Goal: Task Accomplishment & Management: Use online tool/utility

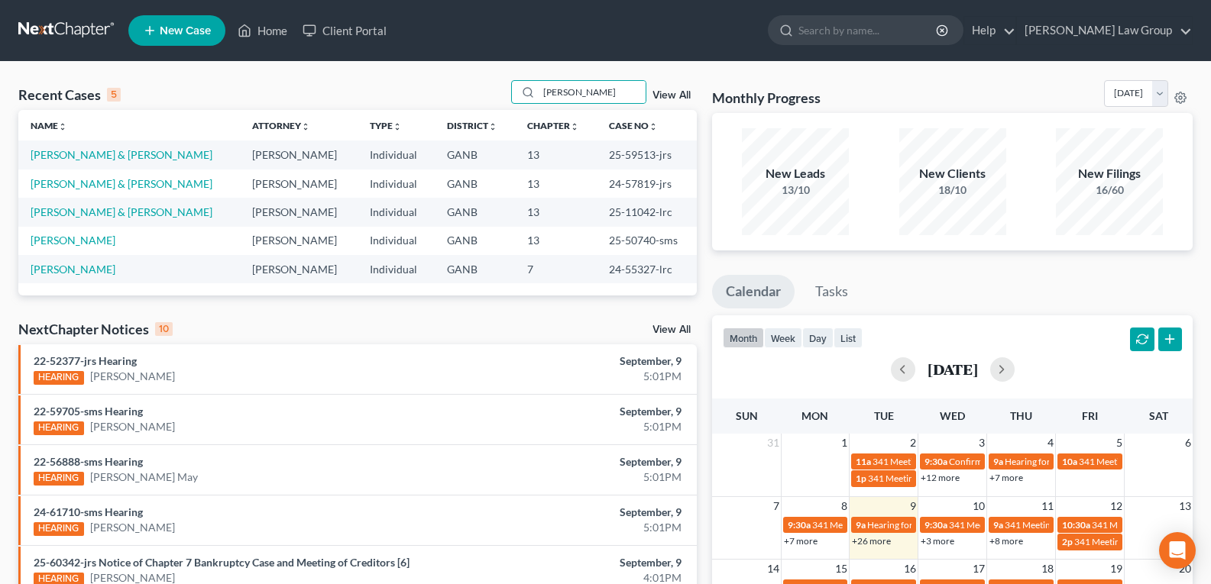
type input "[PERSON_NAME]"
drag, startPoint x: 587, startPoint y: 210, endPoint x: 650, endPoint y: 217, distance: 63.0
click at [650, 217] on tr "[PERSON_NAME] & [PERSON_NAME] Individual GANB 13 25-11042-lrc" at bounding box center [357, 212] width 678 height 28
copy tr "25-11042"
click at [95, 218] on link "[PERSON_NAME] & [PERSON_NAME]" at bounding box center [122, 211] width 182 height 13
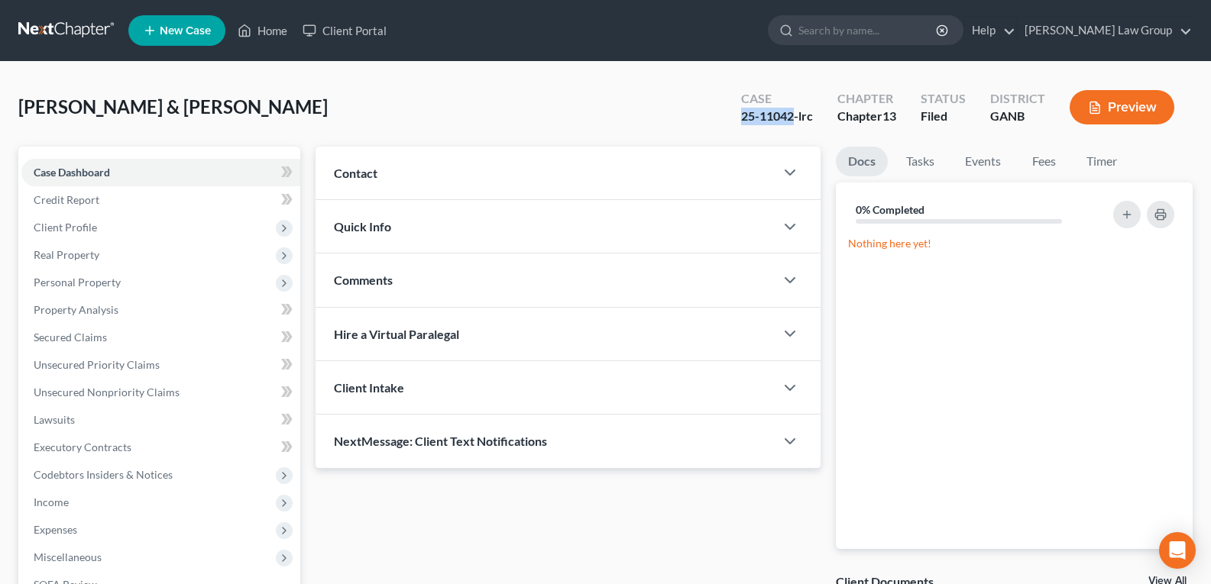
drag, startPoint x: 762, startPoint y: 127, endPoint x: 793, endPoint y: 127, distance: 30.6
click at [793, 127] on div "Case 25-11042-lrc" at bounding box center [777, 108] width 96 height 45
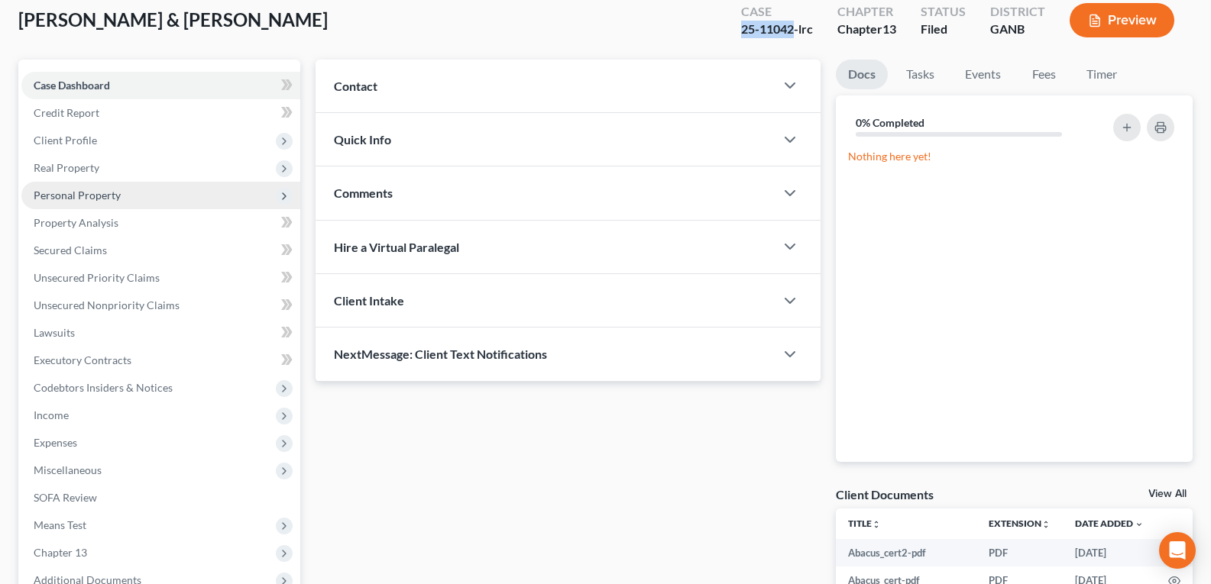
scroll to position [283, 0]
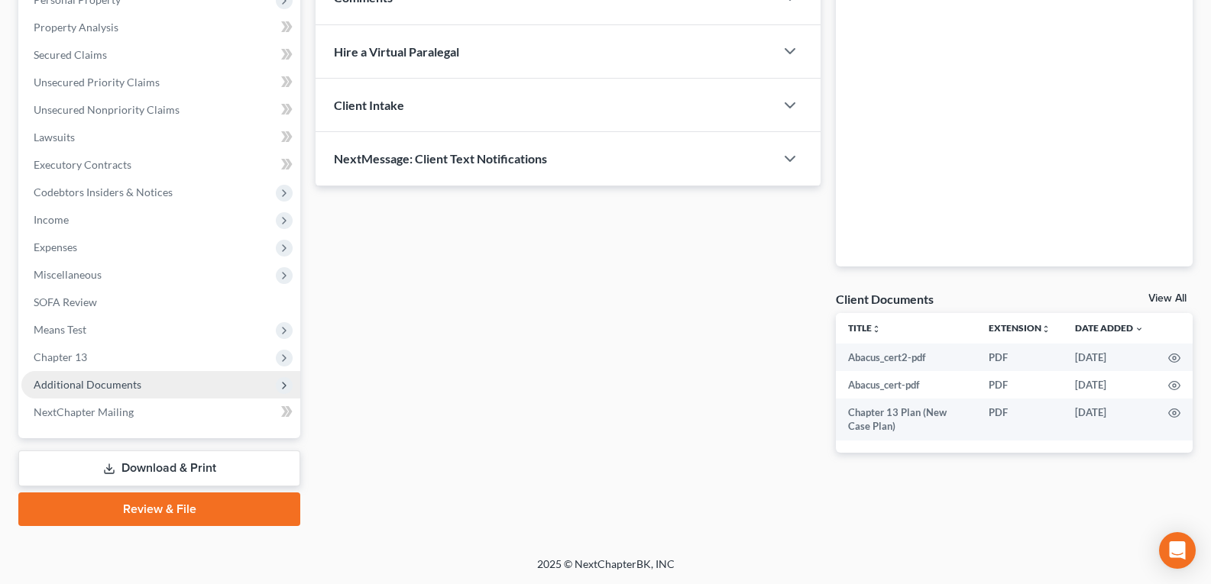
click at [139, 383] on span "Additional Documents" at bounding box center [160, 385] width 279 height 28
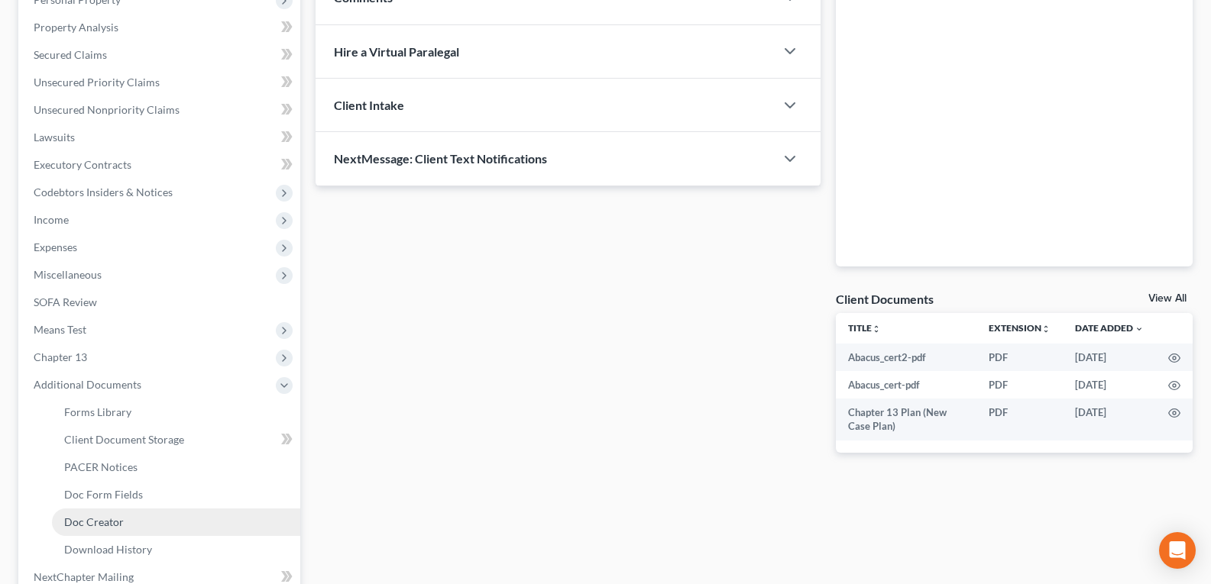
click at [121, 519] on span "Doc Creator" at bounding box center [94, 522] width 60 height 13
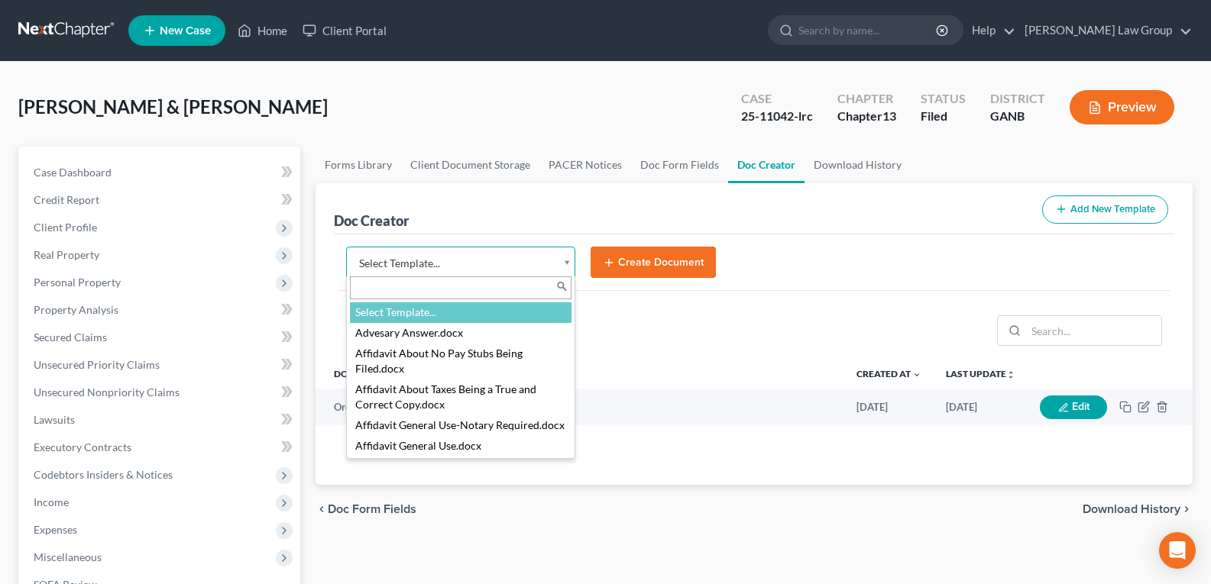
click at [565, 262] on body "Home New Case Client Portal [PERSON_NAME] Law Group [EMAIL_ADDRESS][DOMAIN_NAME…" at bounding box center [605, 516] width 1211 height 1032
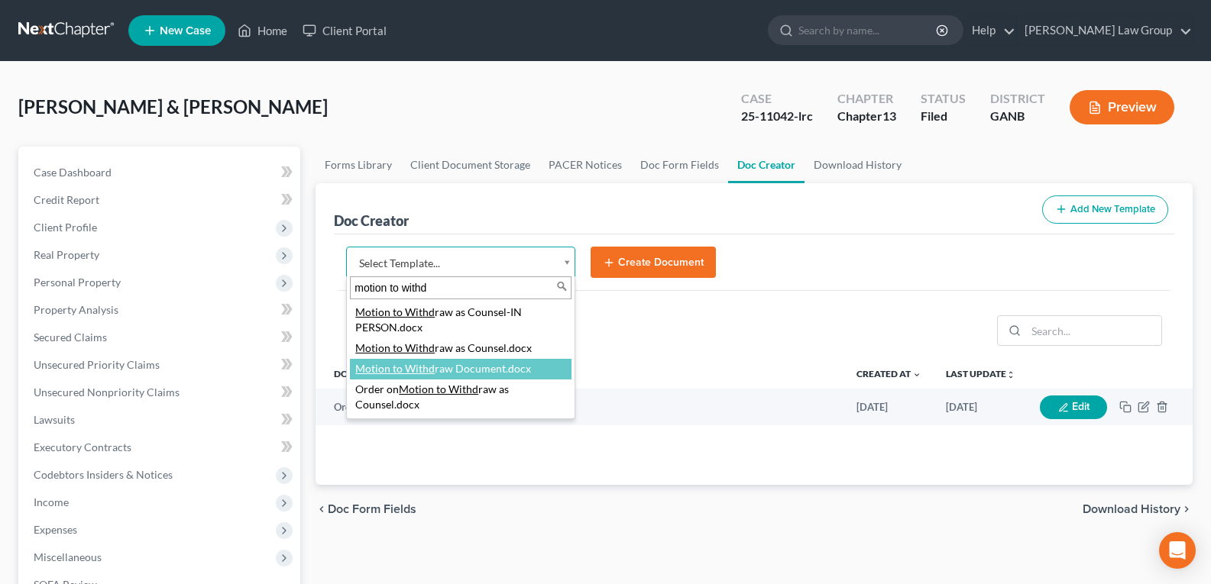
type input "motion to withd"
select select "111663"
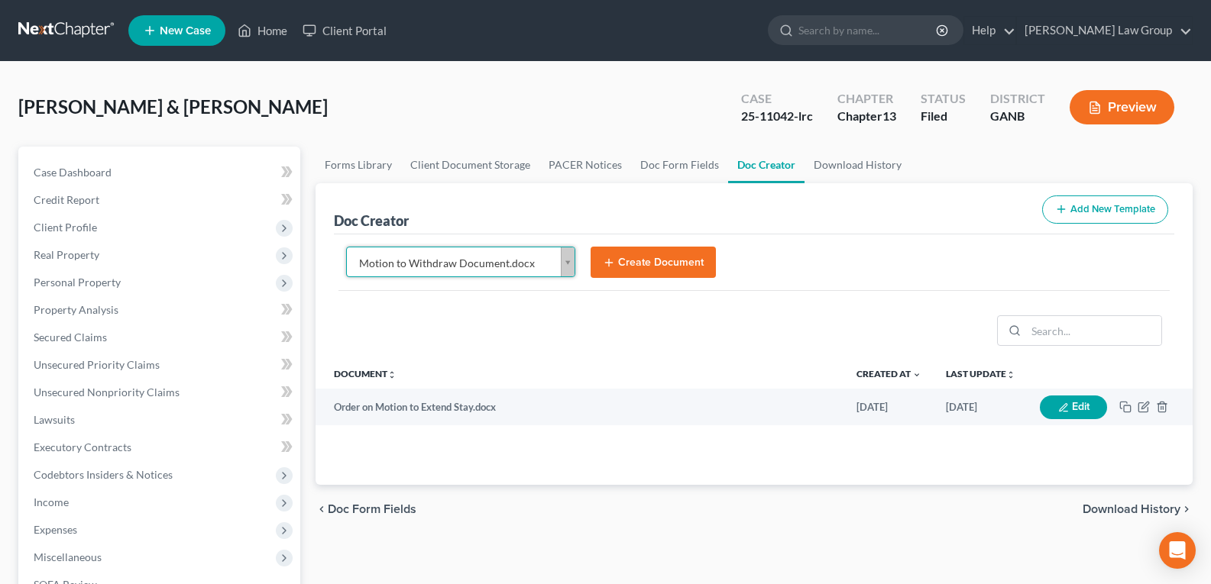
click at [658, 258] on button "Create Document" at bounding box center [653, 263] width 125 height 32
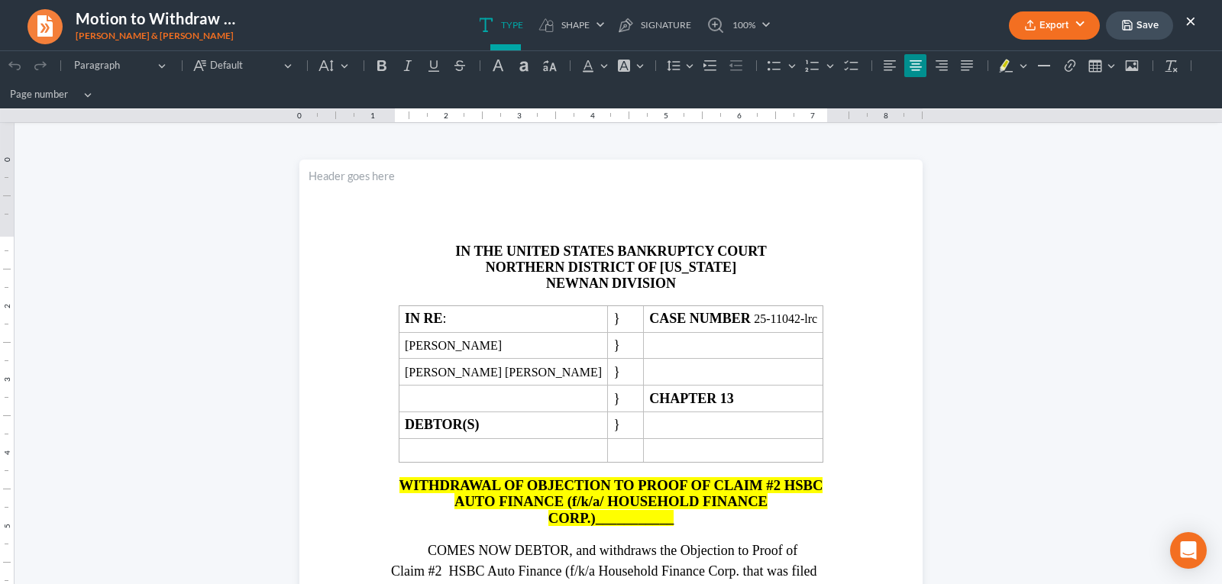
click at [1060, 31] on button "Export" at bounding box center [1054, 25] width 91 height 28
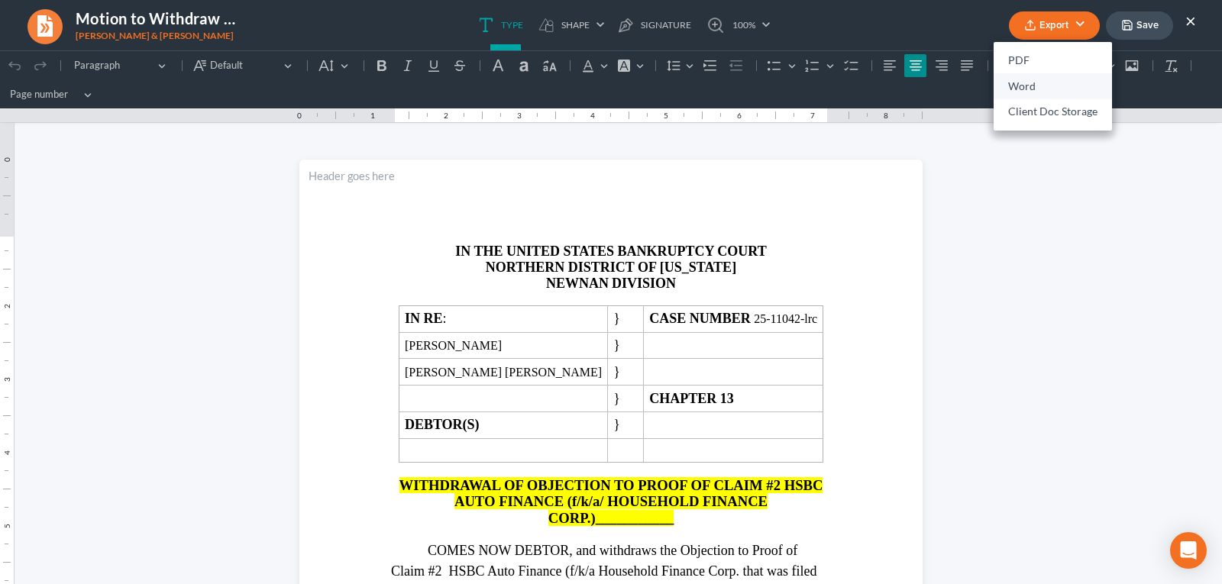
click at [1040, 86] on link "Word" at bounding box center [1053, 86] width 118 height 26
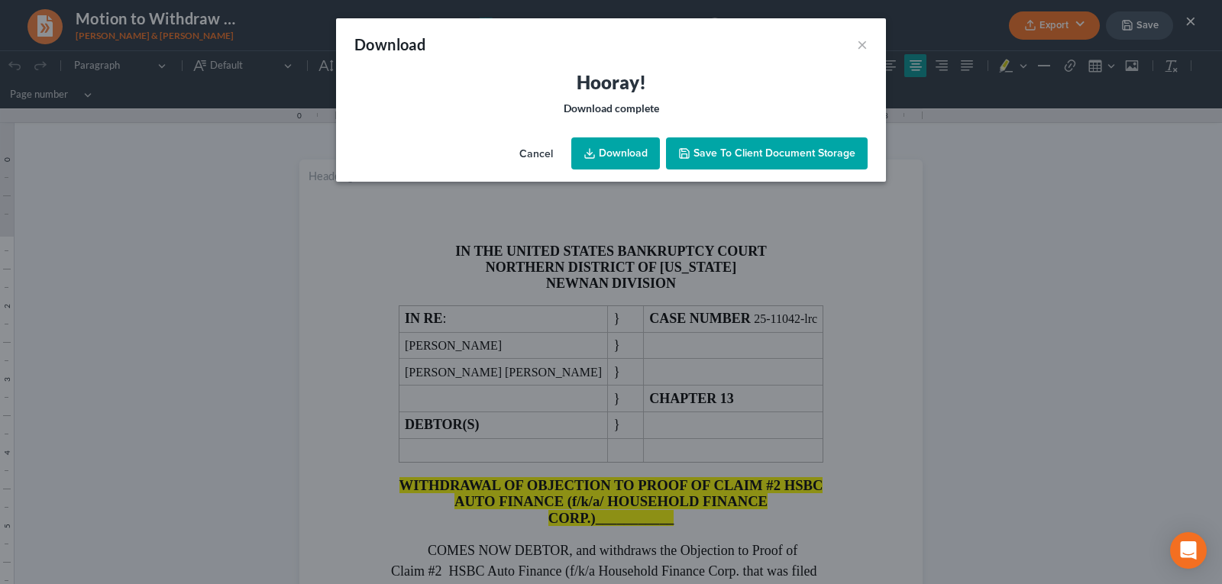
click at [618, 154] on link "Download" at bounding box center [615, 154] width 89 height 32
drag, startPoint x: 861, startPoint y: 45, endPoint x: 982, endPoint y: 260, distance: 246.3
click at [861, 45] on button "×" at bounding box center [862, 44] width 11 height 18
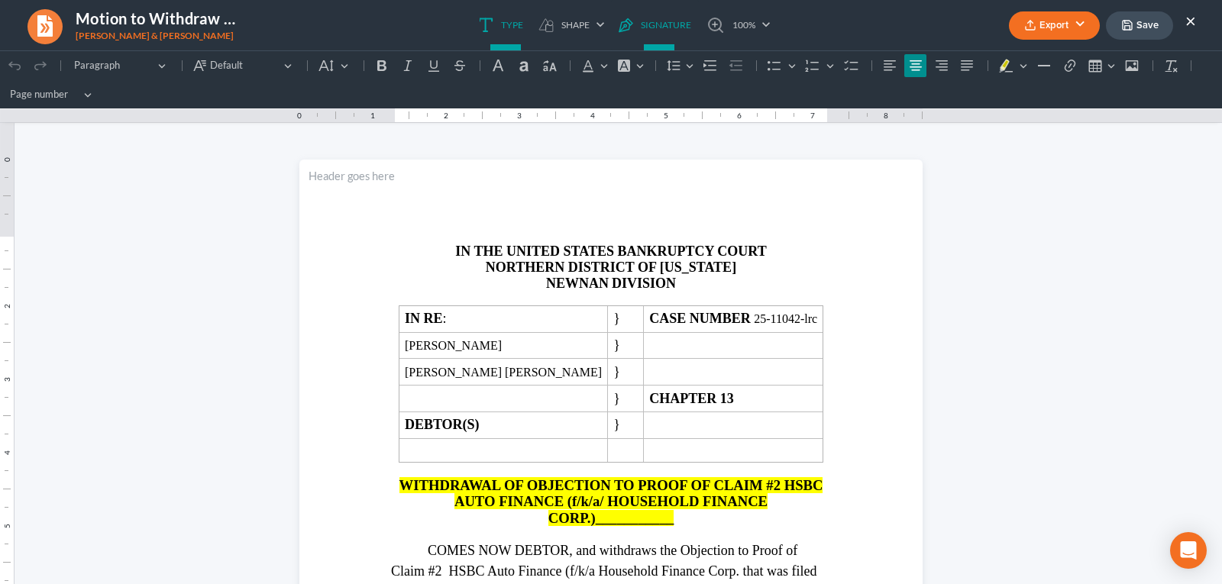
drag, startPoint x: 1189, startPoint y: 23, endPoint x: 638, endPoint y: 5, distance: 551.1
click at [1189, 23] on button "×" at bounding box center [1191, 20] width 11 height 18
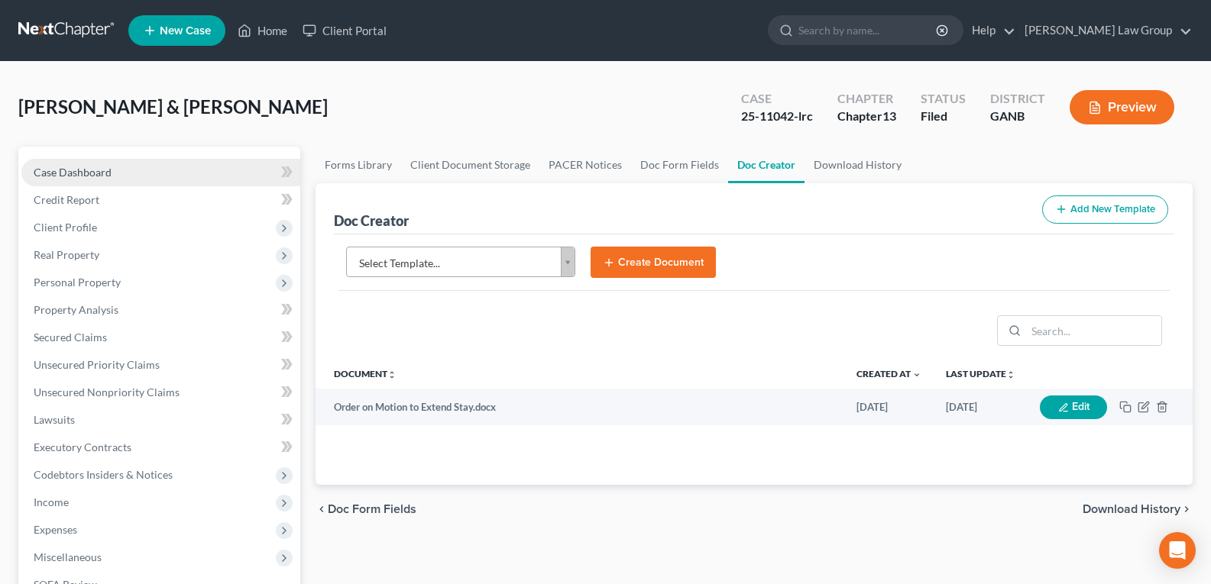
click at [65, 178] on span "Case Dashboard" at bounding box center [73, 172] width 78 height 13
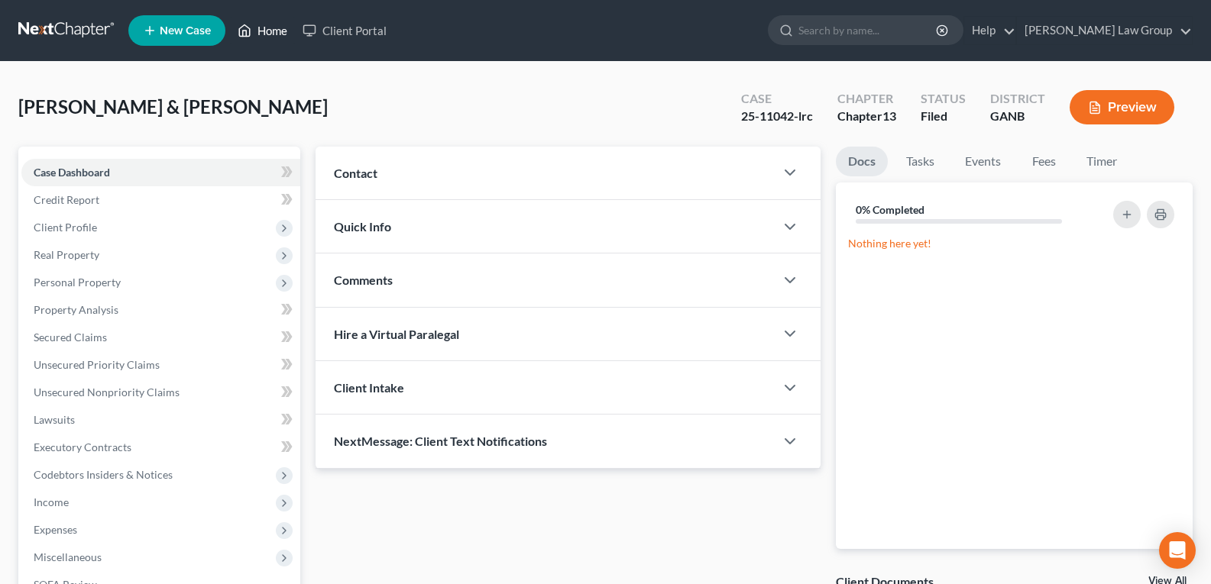
drag, startPoint x: 273, startPoint y: 36, endPoint x: 388, endPoint y: 138, distance: 154.2
click at [273, 36] on link "Home" at bounding box center [262, 31] width 65 height 28
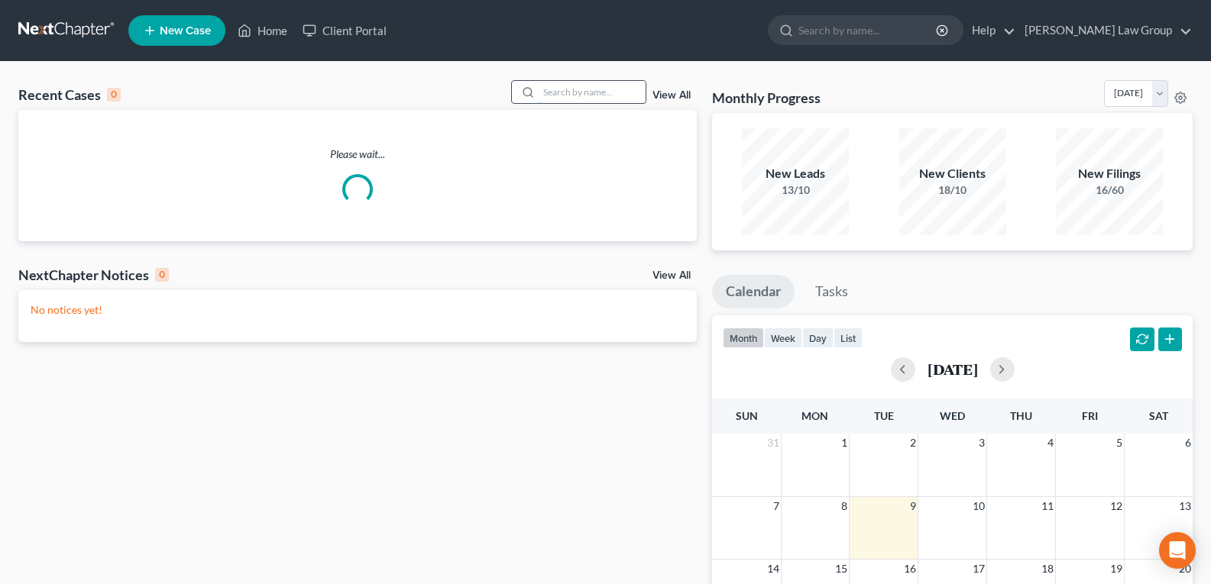
click at [597, 88] on input "search" at bounding box center [592, 92] width 107 height 22
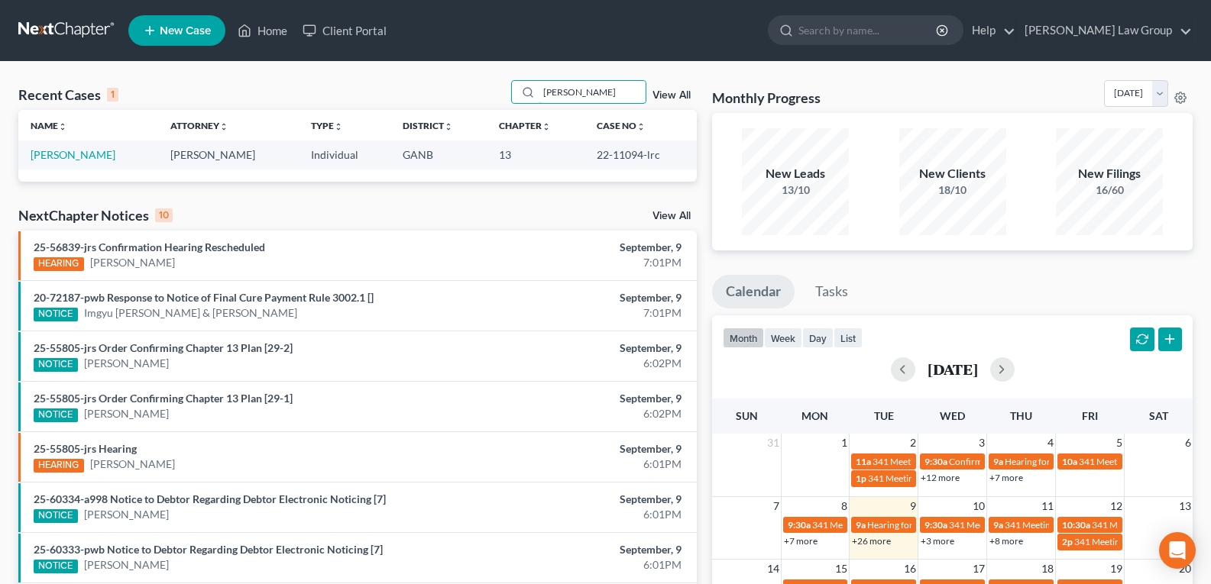
type input "[PERSON_NAME]"
click at [55, 154] on link "[PERSON_NAME]" at bounding box center [73, 154] width 85 height 13
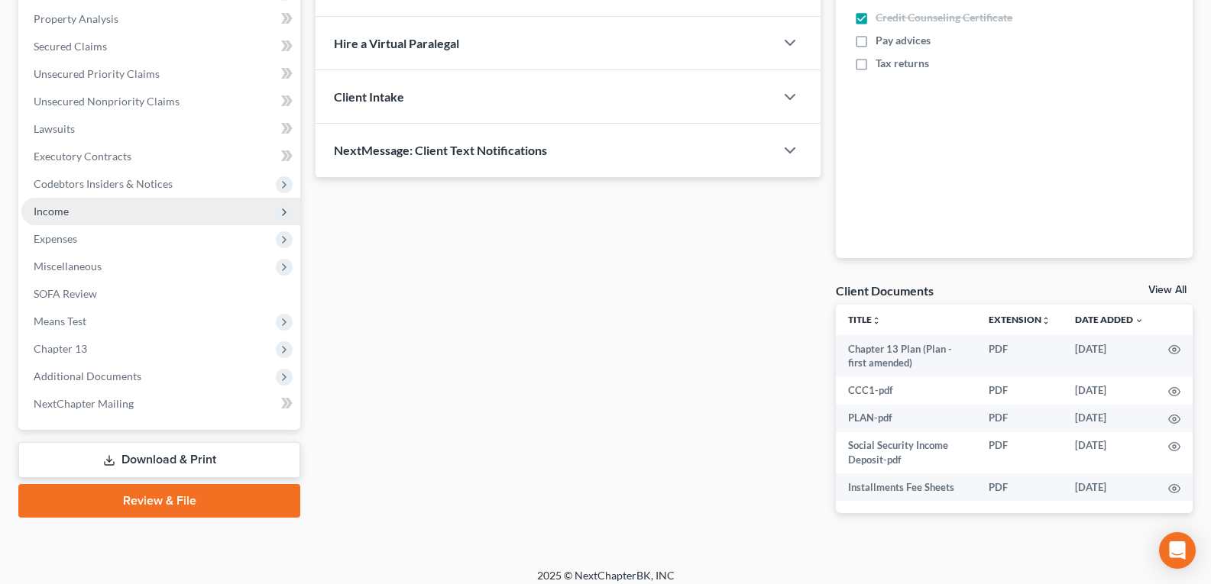
scroll to position [303, 0]
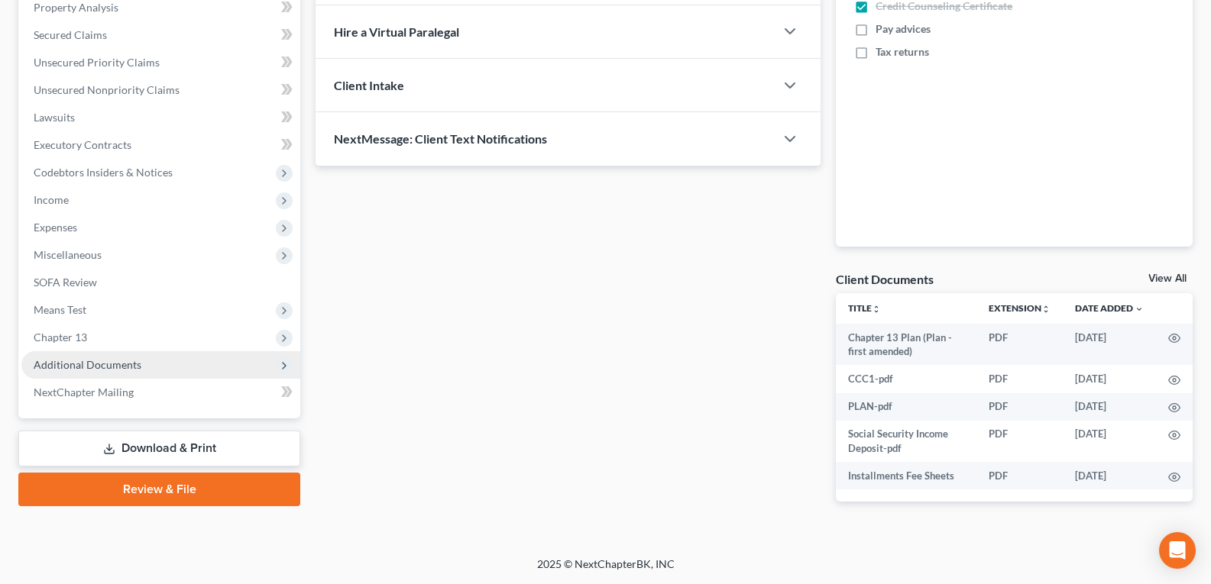
click at [79, 367] on span "Additional Documents" at bounding box center [88, 364] width 108 height 13
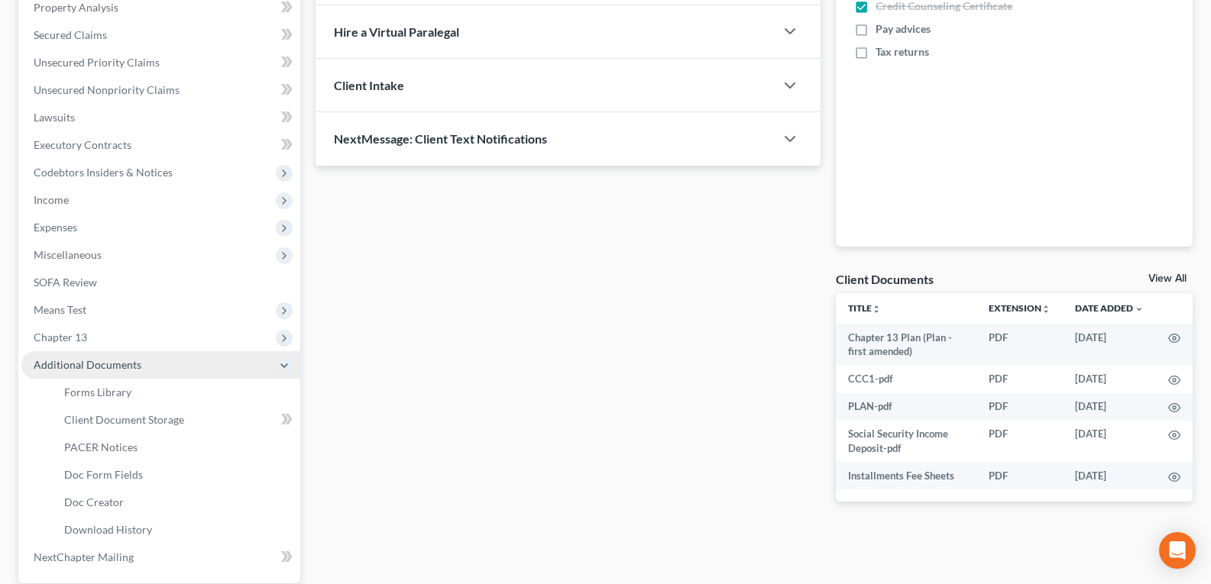
scroll to position [379, 0]
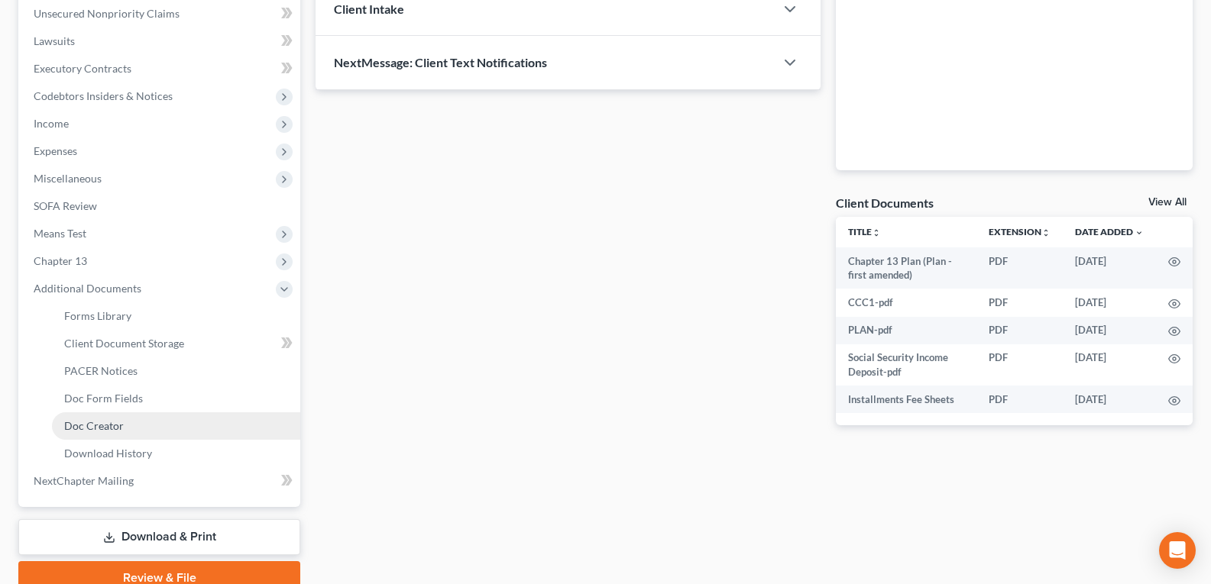
click at [88, 428] on span "Doc Creator" at bounding box center [94, 425] width 60 height 13
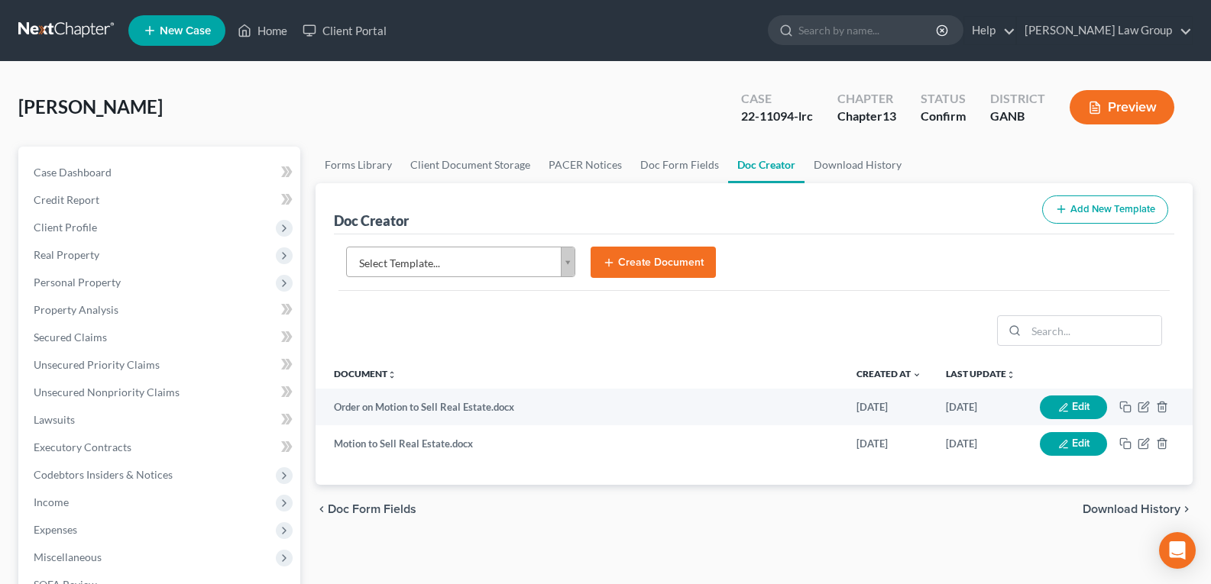
click at [565, 258] on body "Home New Case Client Portal [PERSON_NAME] Law Group [EMAIL_ADDRESS][DOMAIN_NAME…" at bounding box center [605, 516] width 1211 height 1032
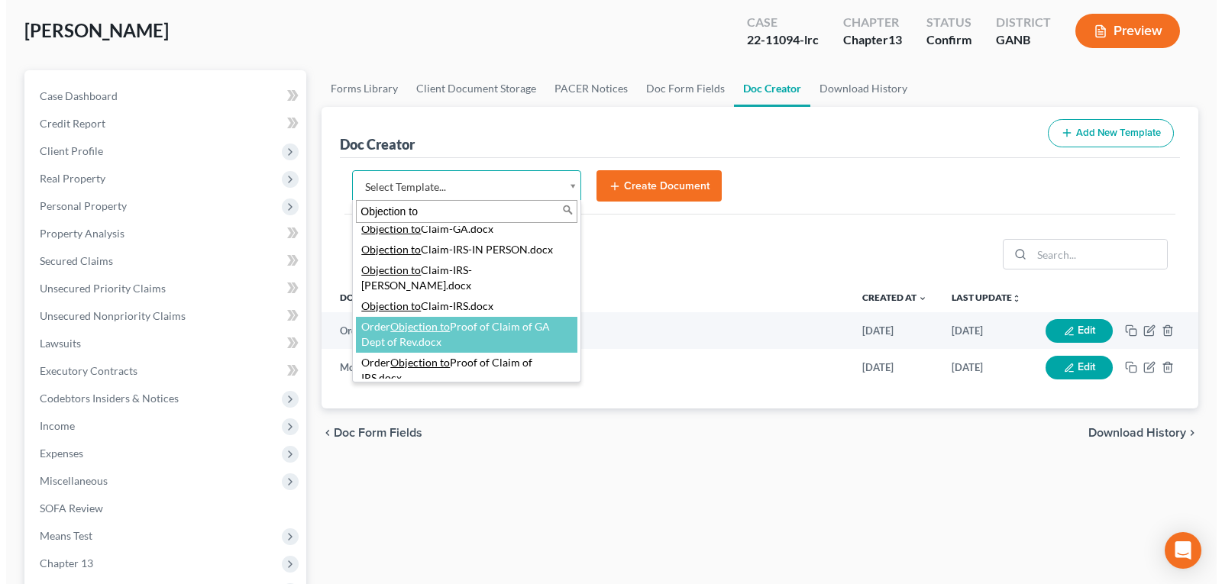
scroll to position [23, 0]
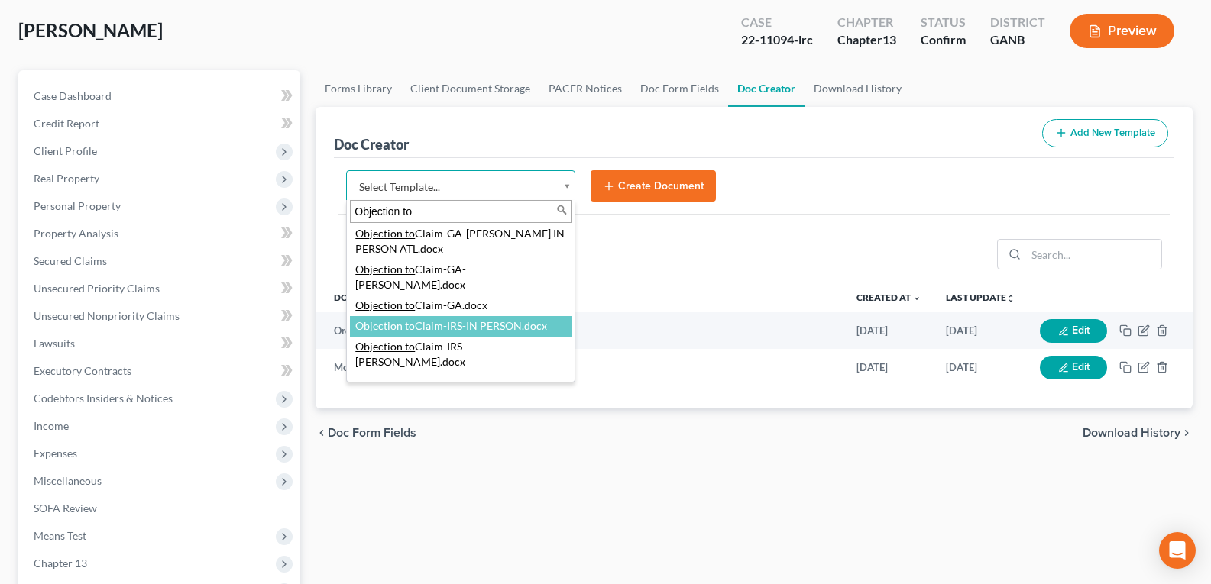
type input "Objection to"
select select "116617"
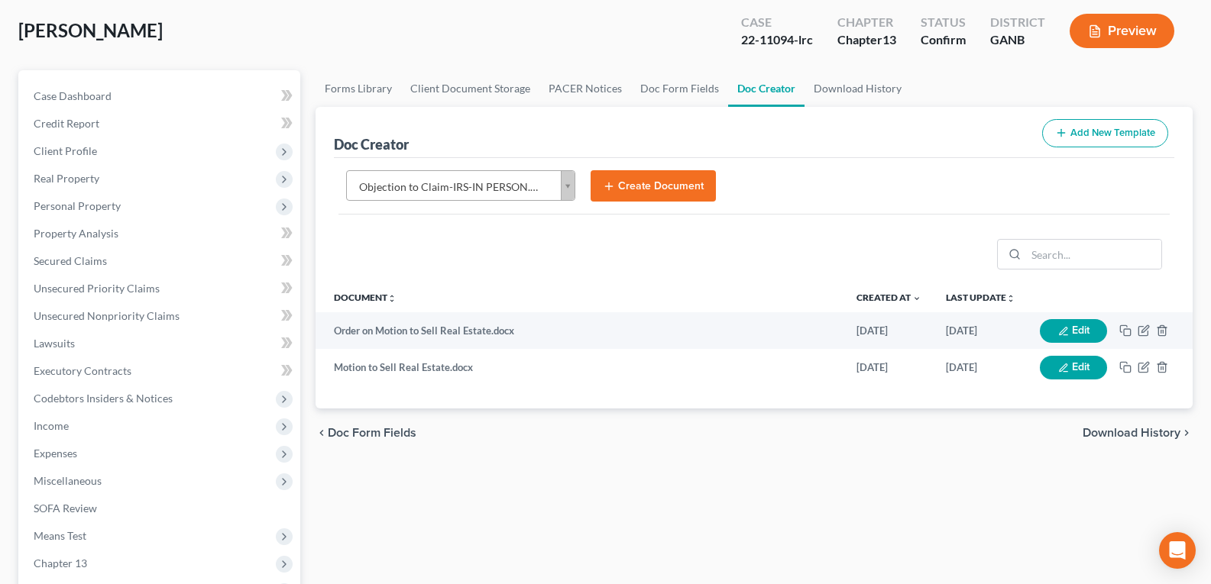
click at [678, 184] on button "Create Document" at bounding box center [653, 186] width 125 height 32
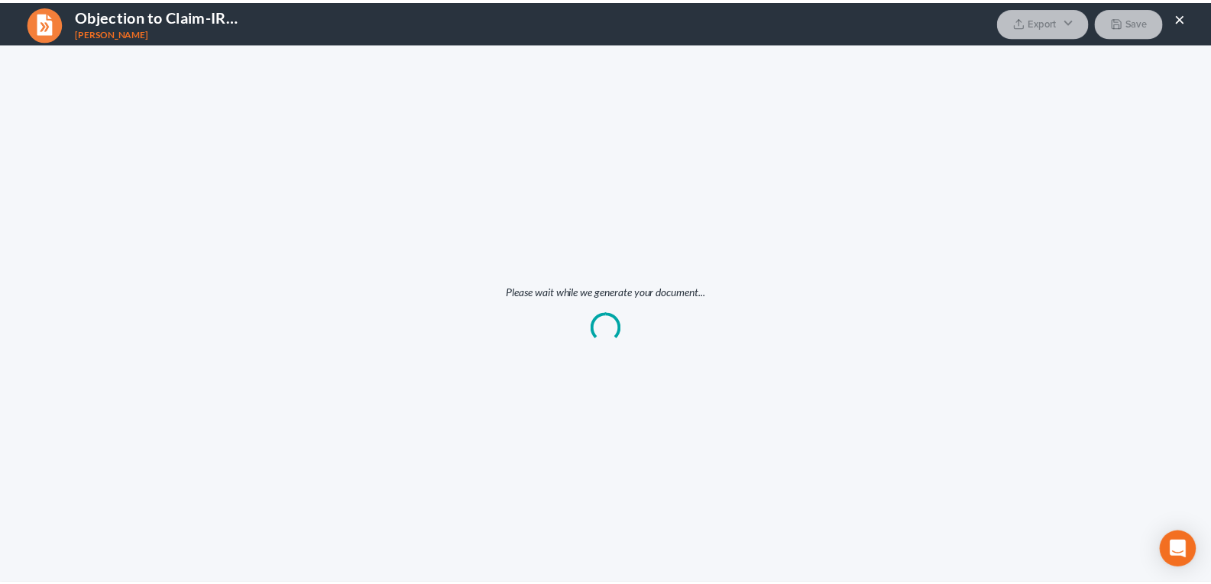
scroll to position [0, 0]
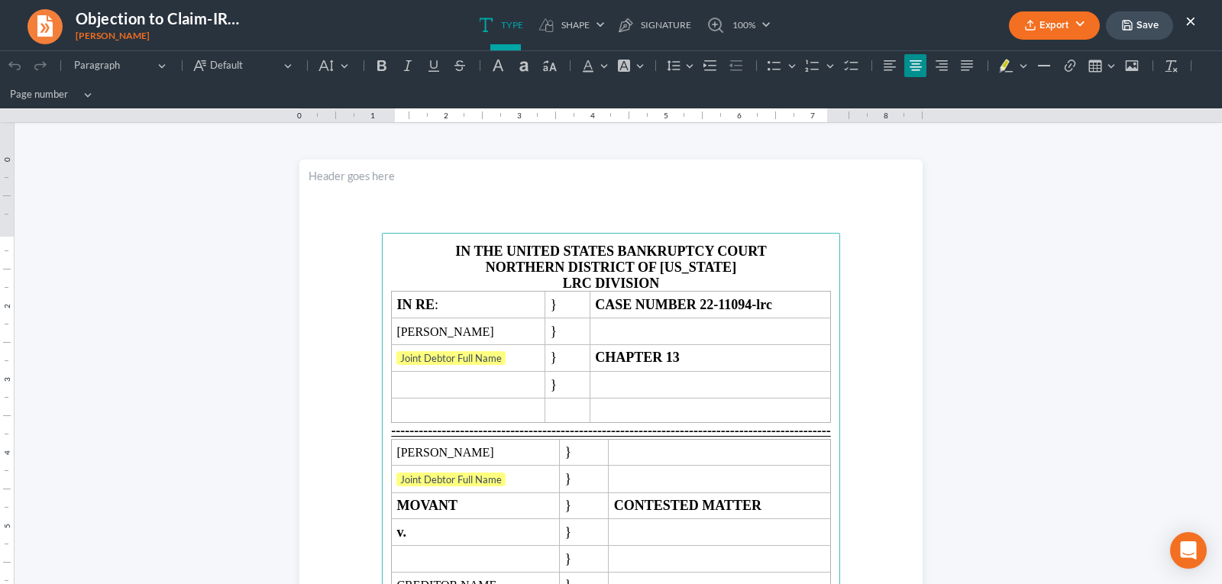
click at [1045, 28] on button "Export" at bounding box center [1054, 25] width 91 height 28
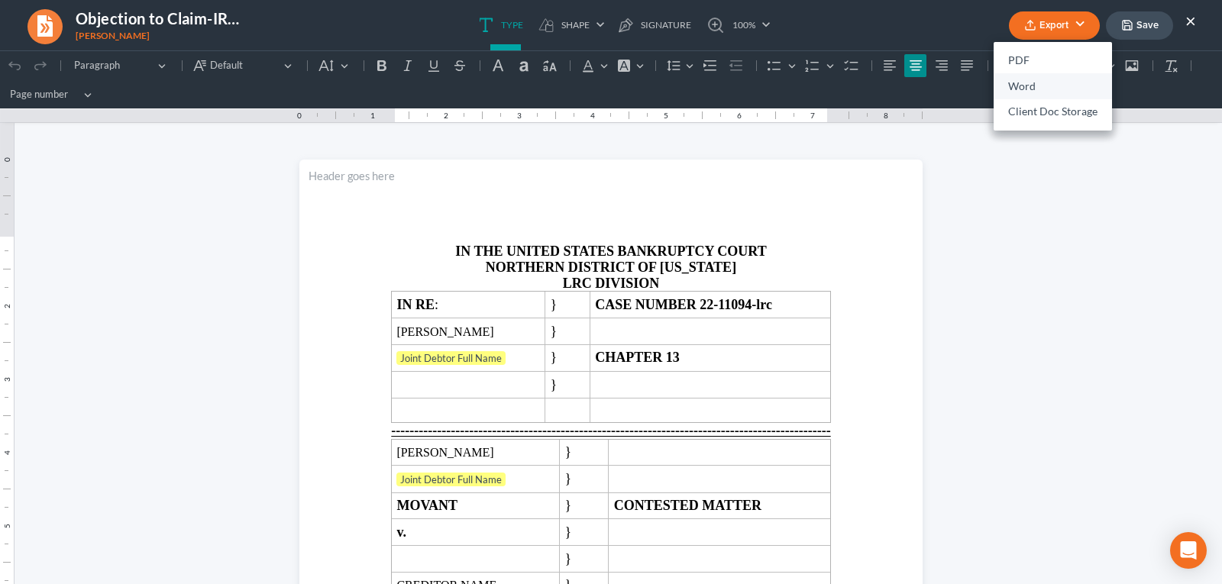
click at [1026, 84] on link "Word" at bounding box center [1053, 86] width 118 height 26
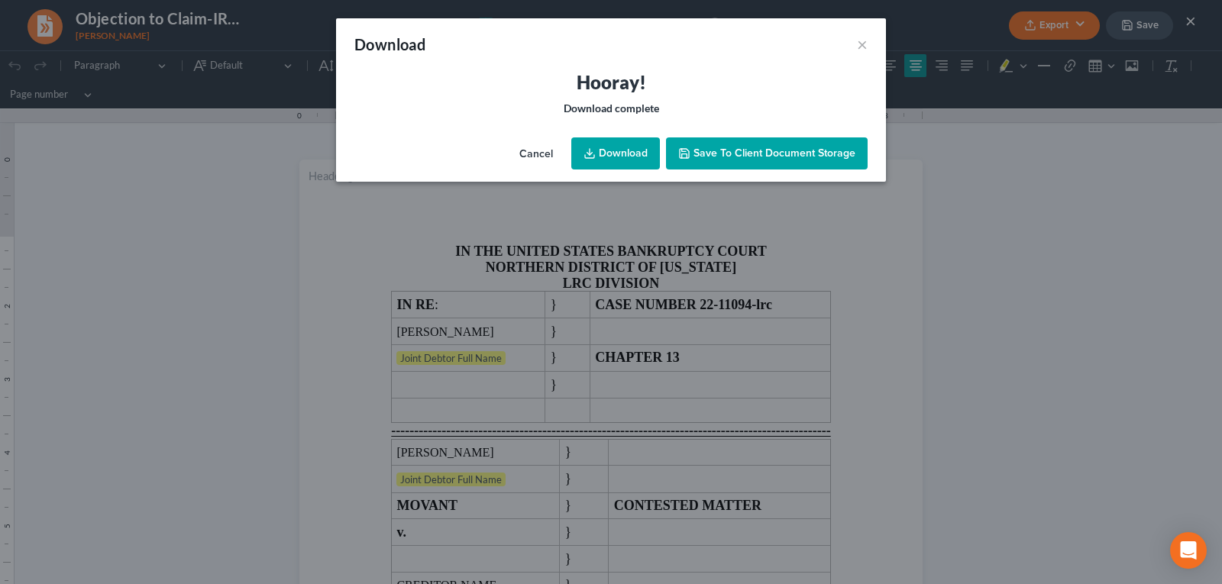
click at [617, 160] on link "Download" at bounding box center [615, 154] width 89 height 32
click at [866, 47] on button "×" at bounding box center [862, 44] width 11 height 18
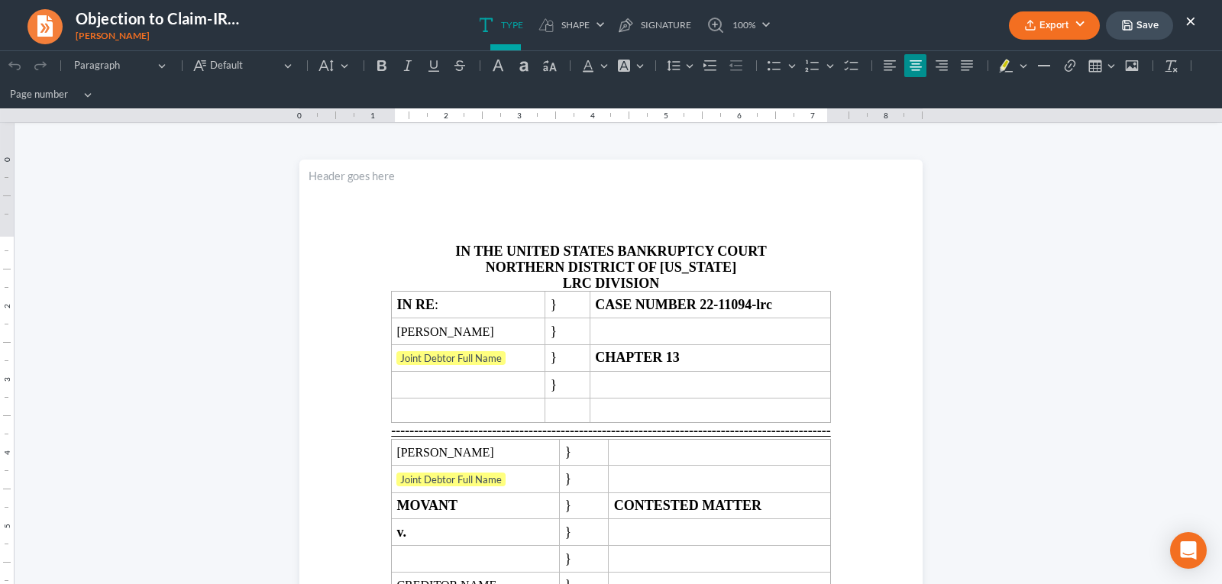
drag, startPoint x: 1195, startPoint y: 20, endPoint x: 1185, endPoint y: 21, distance: 10.0
click at [1195, 21] on button "×" at bounding box center [1191, 20] width 11 height 18
